Goal: Task Accomplishment & Management: Manage account settings

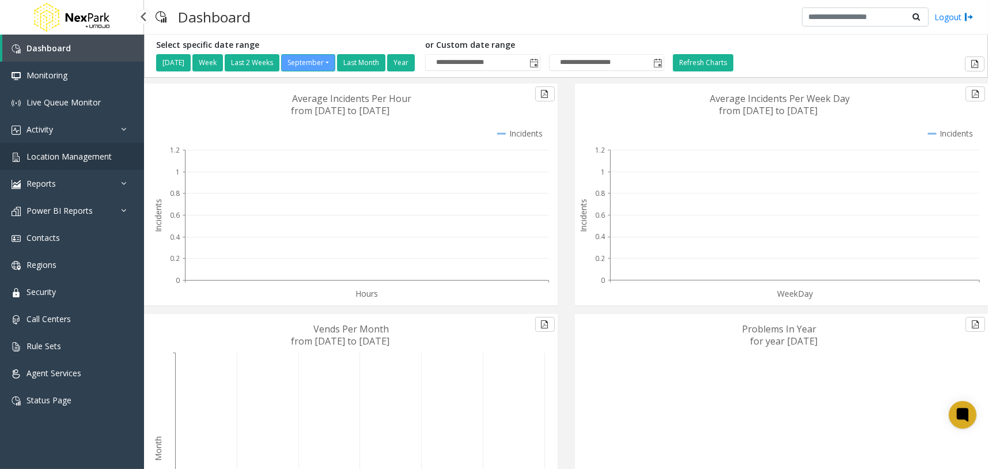
click at [109, 152] on span "Location Management" at bounding box center [68, 156] width 85 height 11
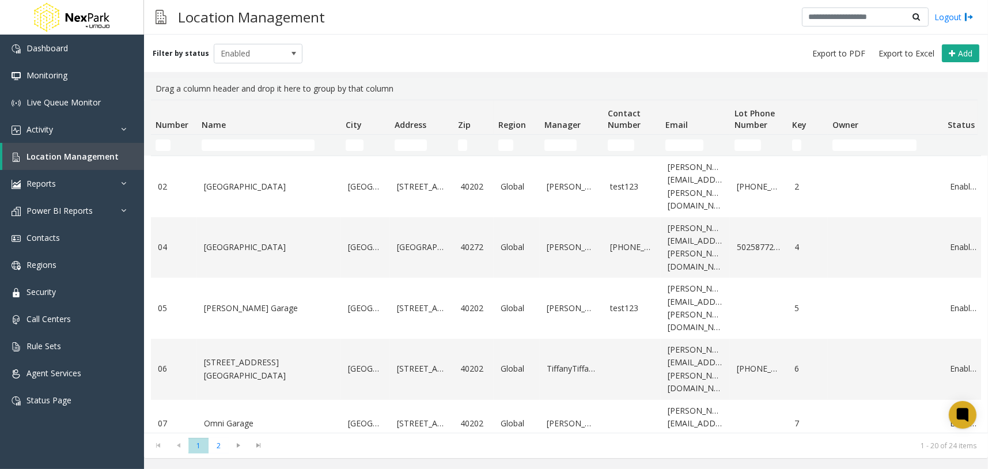
click at [237, 468] on link "Riverfront Garage" at bounding box center [269, 477] width 130 height 13
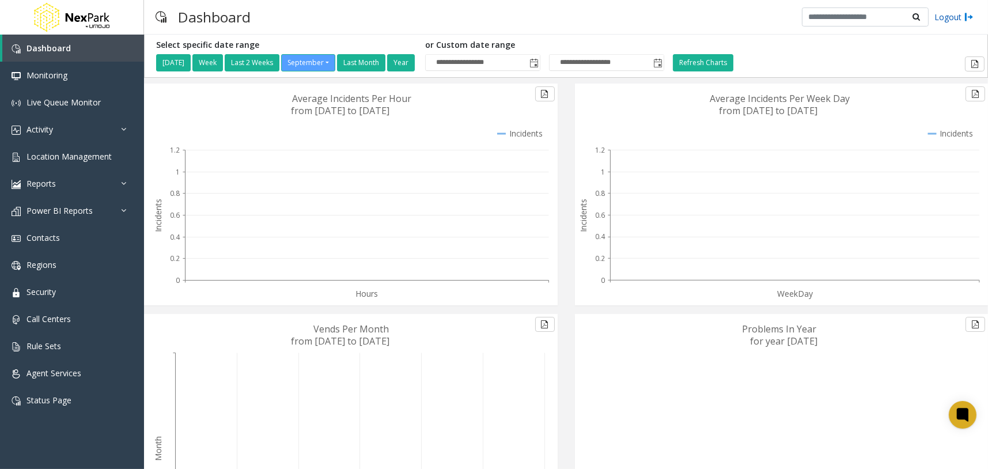
click at [943, 15] on link "Logout" at bounding box center [953, 17] width 39 height 12
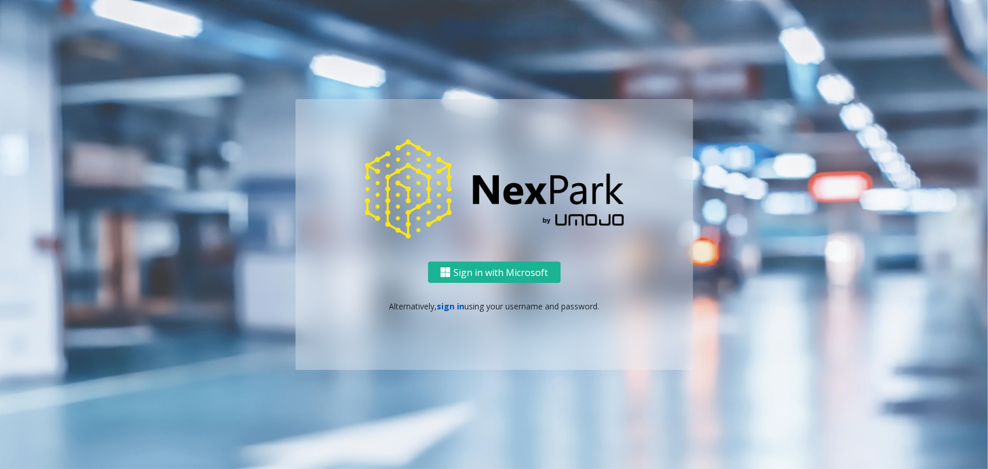
click at [440, 308] on link "sign in" at bounding box center [450, 306] width 28 height 11
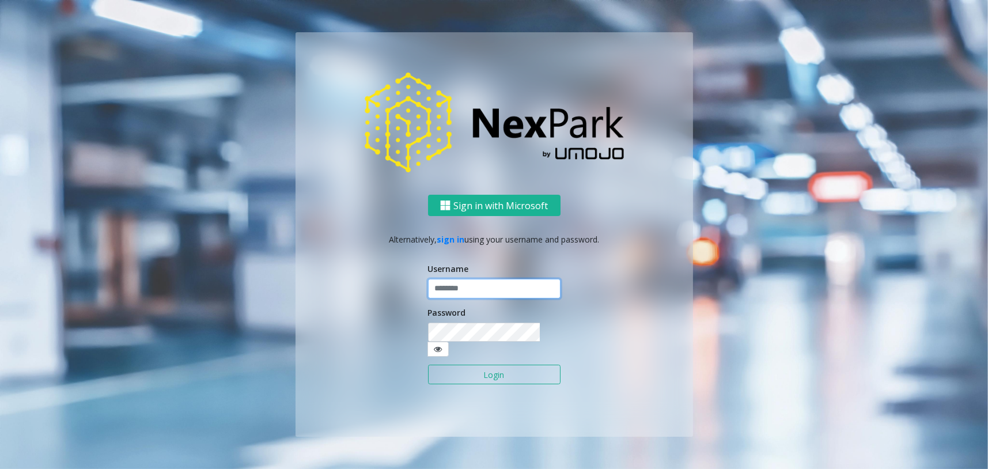
drag, startPoint x: 458, startPoint y: 300, endPoint x: 473, endPoint y: 302, distance: 15.7
click at [458, 298] on input "text" at bounding box center [494, 289] width 132 height 20
paste input "**********"
type input "**********"
click at [312, 318] on div "Sign in with Microsoft Alternatively, sign in using your username and password.…" at bounding box center [493, 315] width 397 height 241
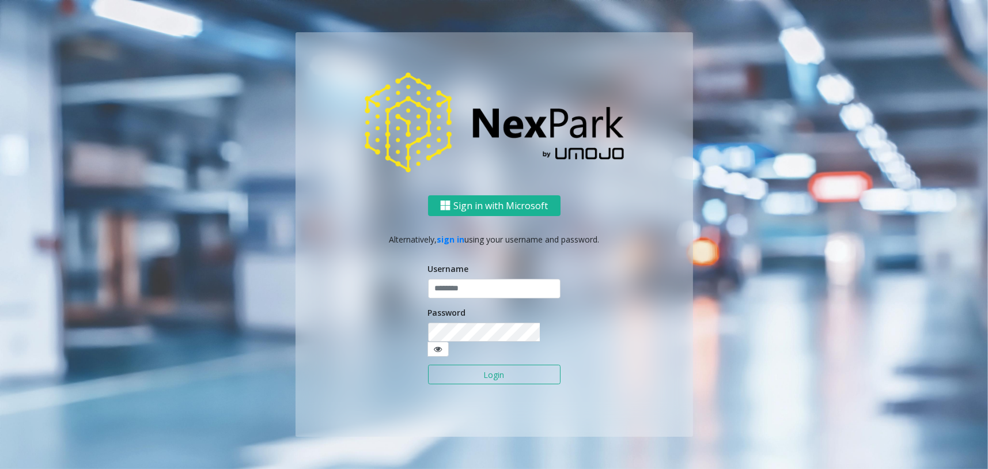
click at [676, 366] on div "Sign in with Microsoft Alternatively, sign in using your username and password.…" at bounding box center [493, 315] width 397 height 241
click at [500, 298] on input "text" at bounding box center [494, 289] width 132 height 20
click at [496, 297] on input "text" at bounding box center [494, 289] width 132 height 20
drag, startPoint x: 403, startPoint y: 296, endPoint x: 455, endPoint y: 295, distance: 51.8
click at [407, 297] on div "Sign in with Microsoft Alternatively, sign in using your username and password.…" at bounding box center [493, 315] width 397 height 241
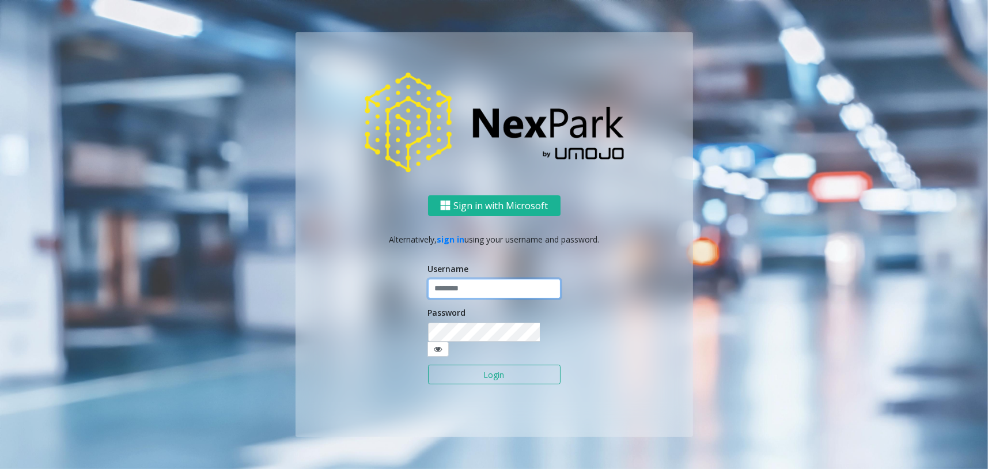
click at [455, 295] on input "text" at bounding box center [494, 289] width 132 height 20
type input "********"
click at [428, 364] on button "Login" at bounding box center [494, 374] width 132 height 20
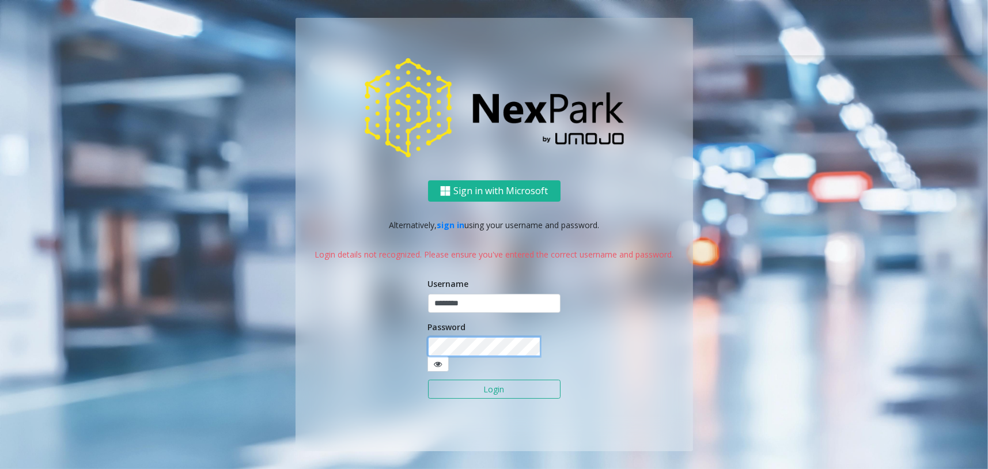
click at [358, 354] on div "Sign in with Microsoft Alternatively, sign in using your username and password.…" at bounding box center [493, 315] width 397 height 271
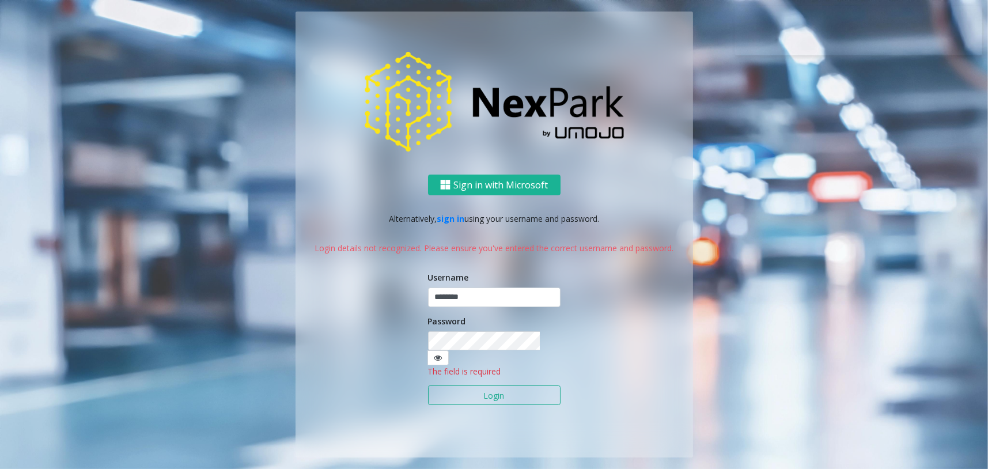
click at [586, 313] on div "Sign in with Microsoft Alternatively, sign in using your username and password.…" at bounding box center [493, 315] width 397 height 283
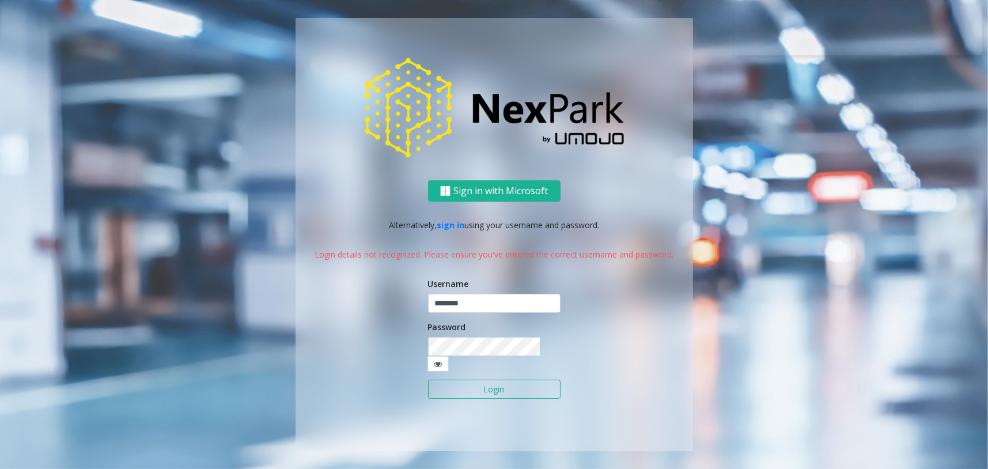
click at [504, 379] on button "Login" at bounding box center [494, 389] width 132 height 20
click at [524, 356] on body "Sign in with Microsoft Alternatively, sign in using your username and password.…" at bounding box center [494, 234] width 988 height 469
click at [519, 383] on button "Login" at bounding box center [494, 389] width 132 height 20
click at [491, 379] on button "Login" at bounding box center [494, 389] width 132 height 20
click at [495, 386] on button "Login" at bounding box center [494, 389] width 132 height 20
